Goal: Task Accomplishment & Management: Use online tool/utility

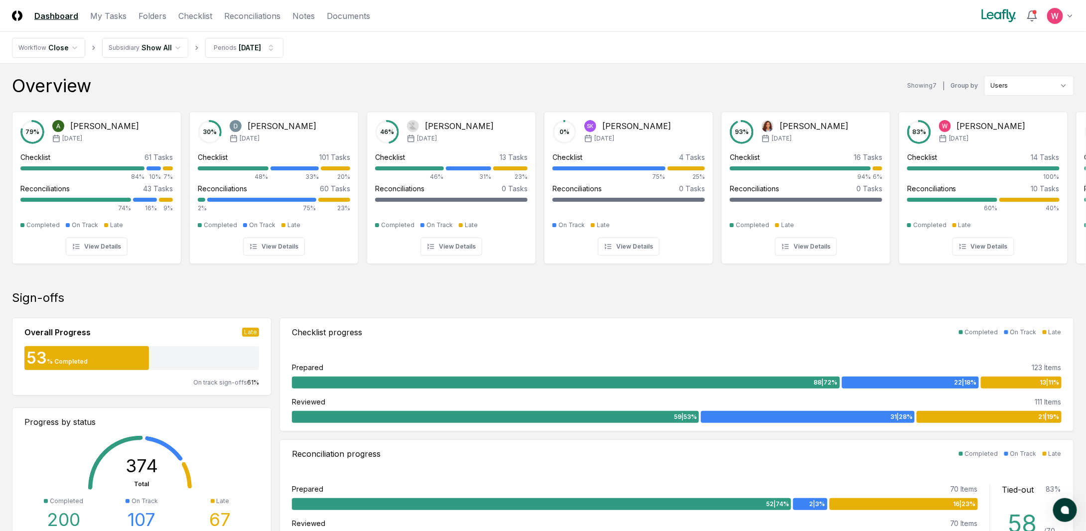
drag, startPoint x: 761, startPoint y: 52, endPoint x: 584, endPoint y: 51, distance: 176.9
click at [761, 52] on nav "Workflow Close Subsidiary Show All Periods [DATE]" at bounding box center [543, 48] width 1086 height 32
click at [244, 18] on link "Reconciliations" at bounding box center [252, 16] width 56 height 12
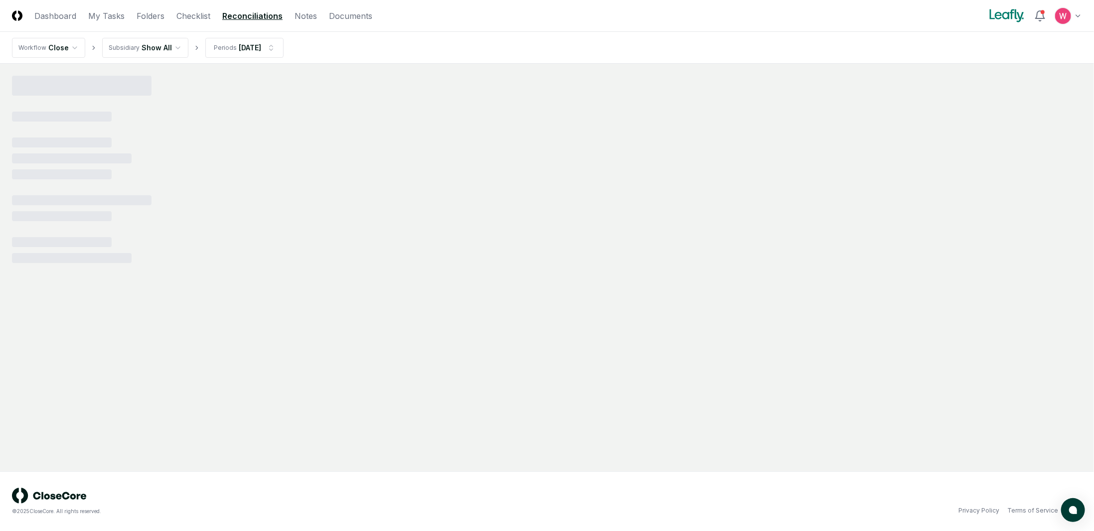
click at [170, 50] on html "CloseCore Dashboard My Tasks Folders Checklist Reconciliations Notes Documents …" at bounding box center [547, 265] width 1094 height 531
click at [96, 119] on div at bounding box center [62, 117] width 100 height 10
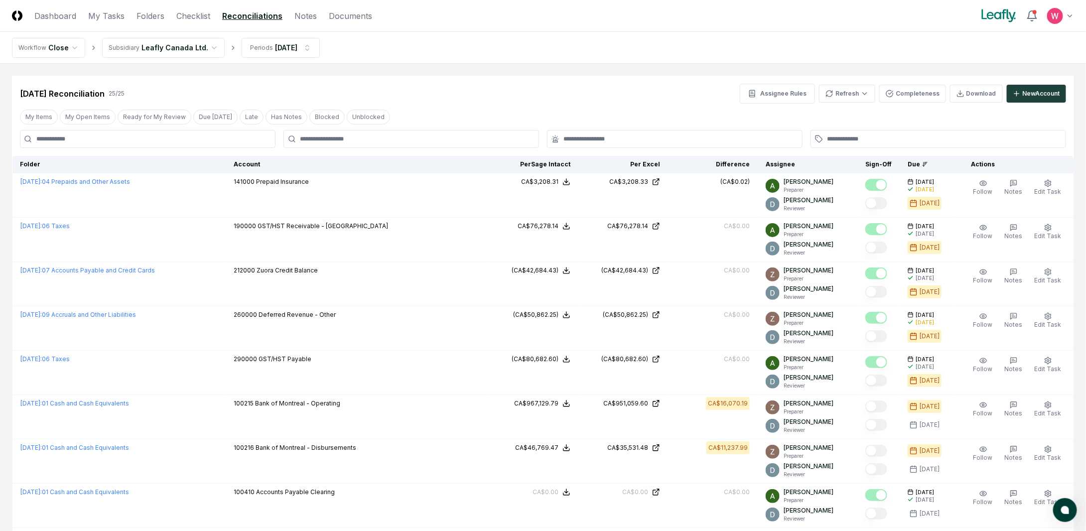
click at [95, 119] on button "My Open Items" at bounding box center [88, 117] width 56 height 15
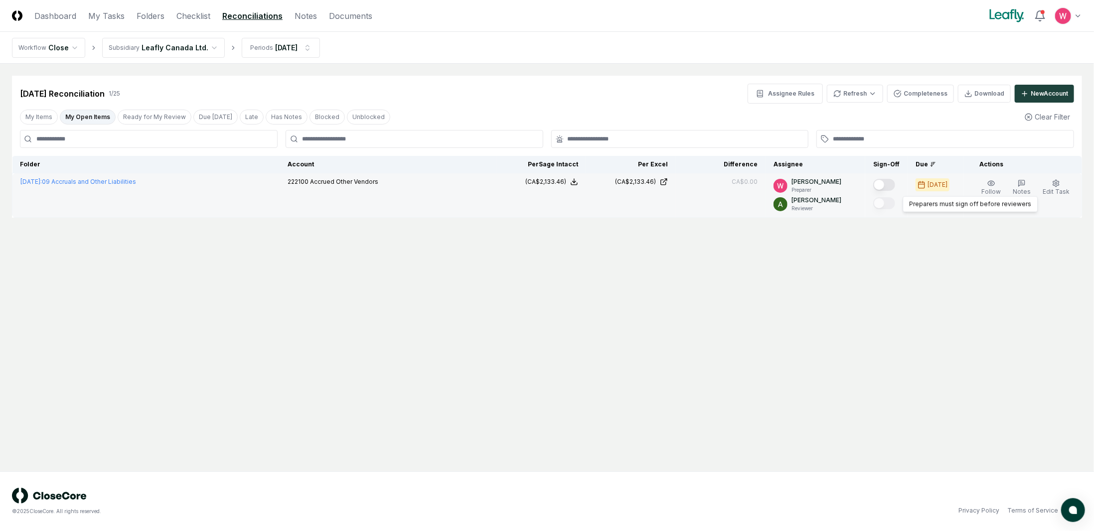
click at [889, 187] on button "Mark complete" at bounding box center [884, 185] width 22 height 12
click at [173, 42] on html "CloseCore Dashboard My Tasks Folders Checklist Reconciliations Notes Documents …" at bounding box center [547, 265] width 1094 height 531
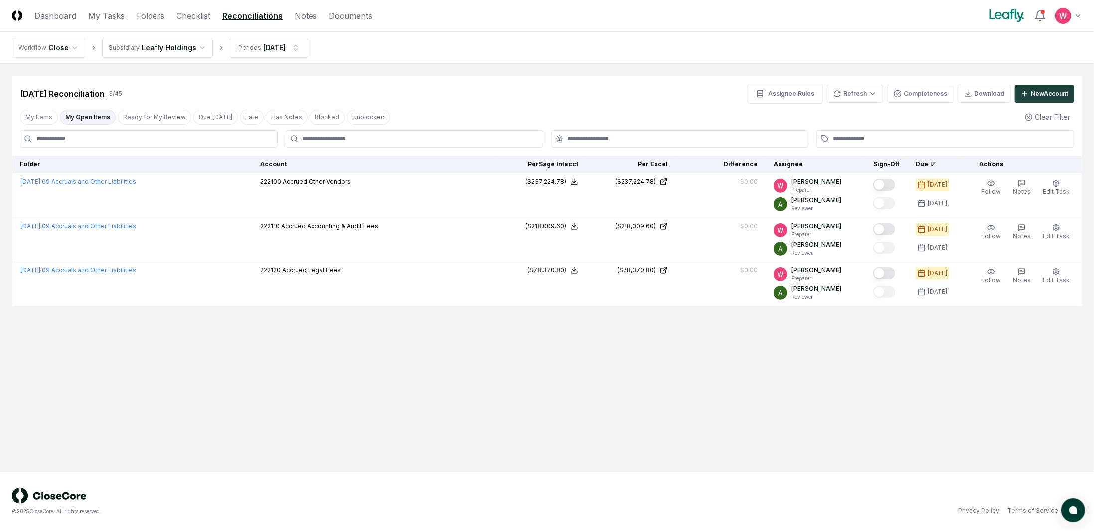
click at [150, 45] on html "CloseCore Dashboard My Tasks Folders Checklist Reconciliations Notes Documents …" at bounding box center [547, 265] width 1094 height 531
click at [49, 14] on link "Dashboard" at bounding box center [55, 16] width 42 height 12
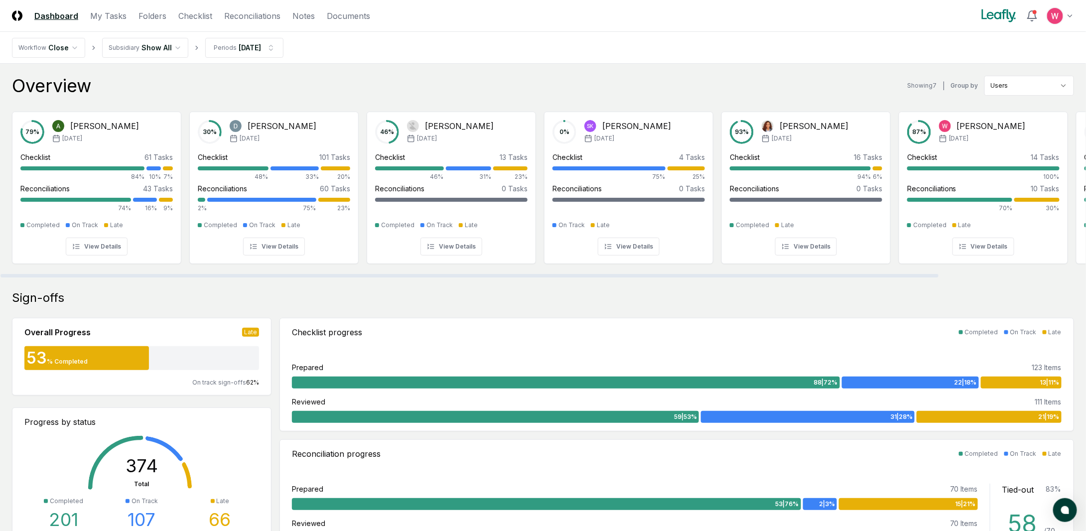
drag, startPoint x: 242, startPoint y: 277, endPoint x: 170, endPoint y: 268, distance: 72.2
click at [181, 274] on div at bounding box center [469, 275] width 938 height 3
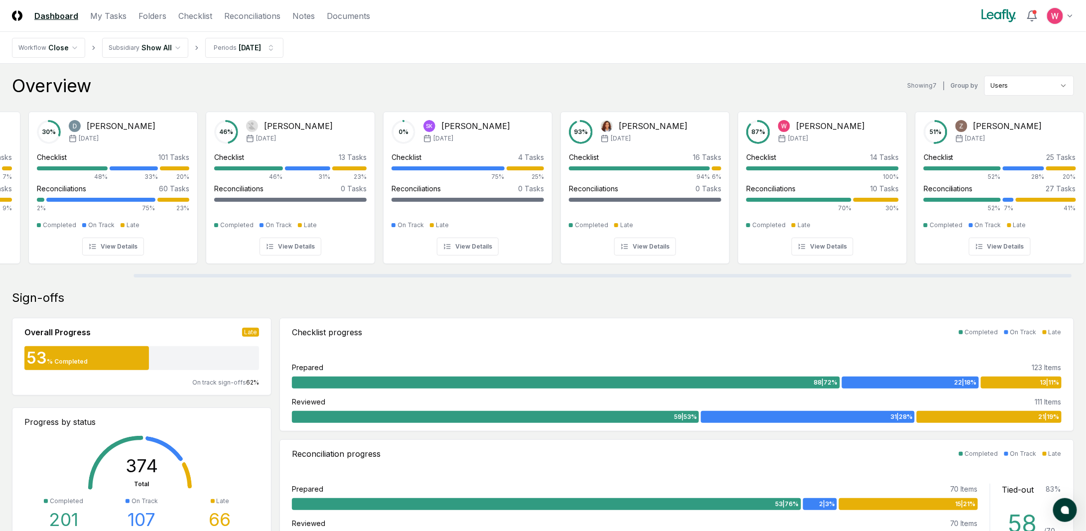
scroll to position [0, 171]
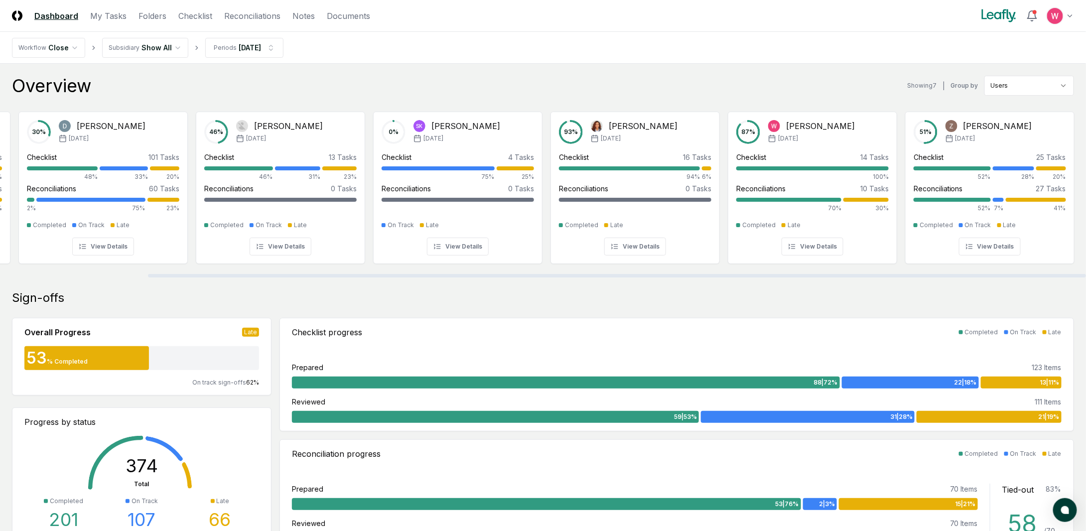
click at [621, 274] on div at bounding box center [617, 275] width 938 height 3
